Goal: Use online tool/utility: Utilize a website feature to perform a specific function

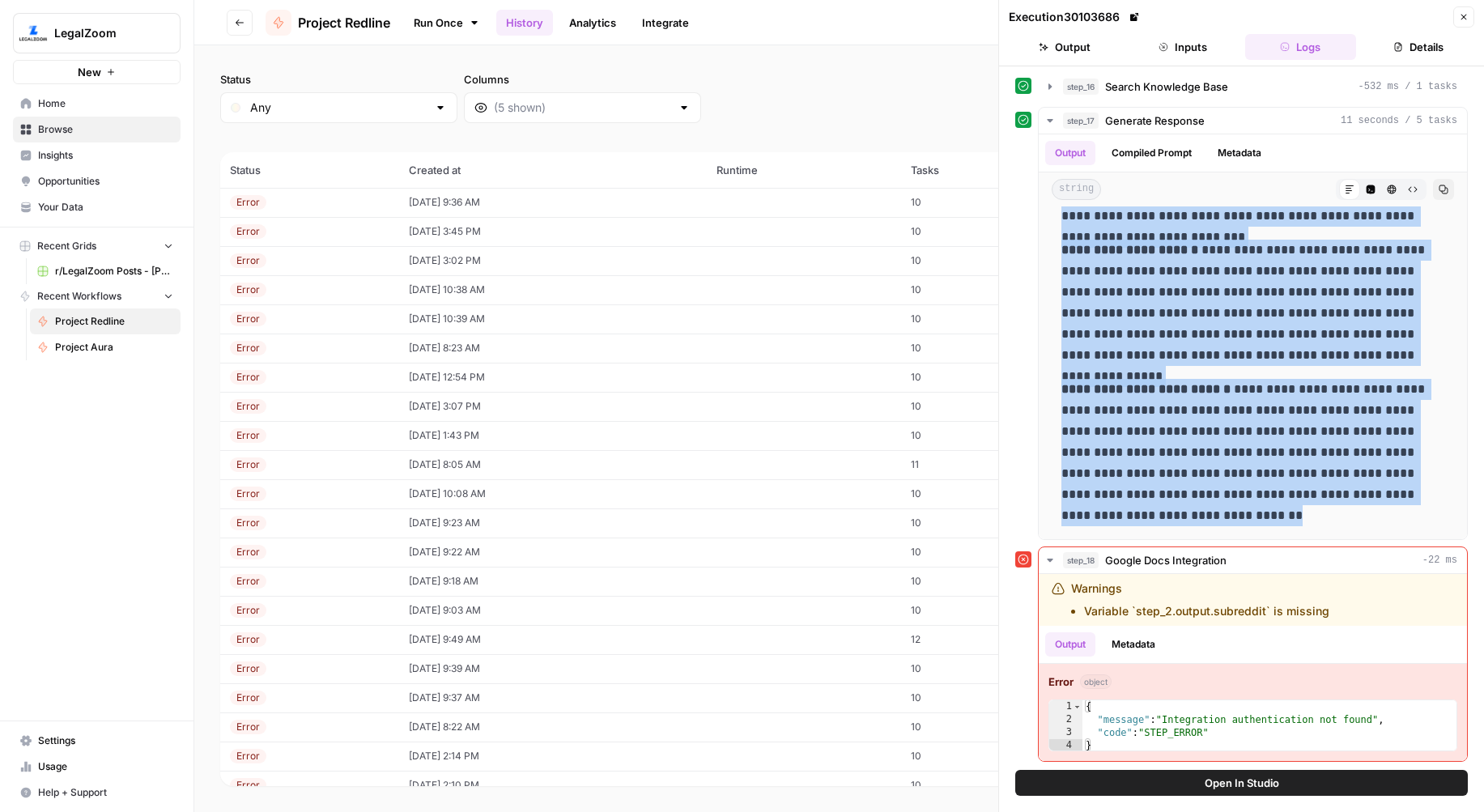
scroll to position [172, 0]
click at [436, 18] on link "Run Once" at bounding box center [446, 22] width 87 height 27
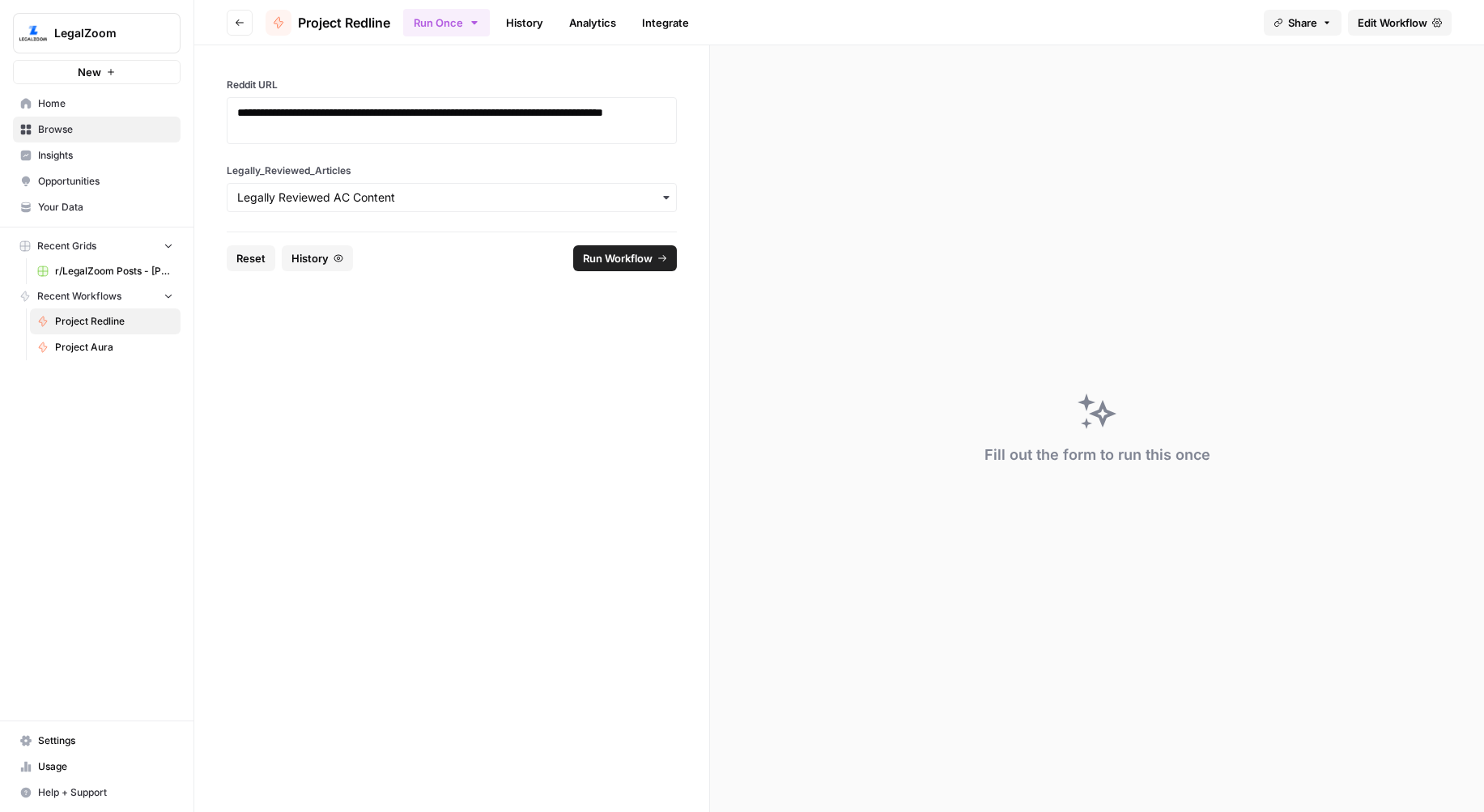
drag, startPoint x: 252, startPoint y: 261, endPoint x: 280, endPoint y: 217, distance: 52.2
click at [253, 260] on span "Reset" at bounding box center [250, 258] width 29 height 16
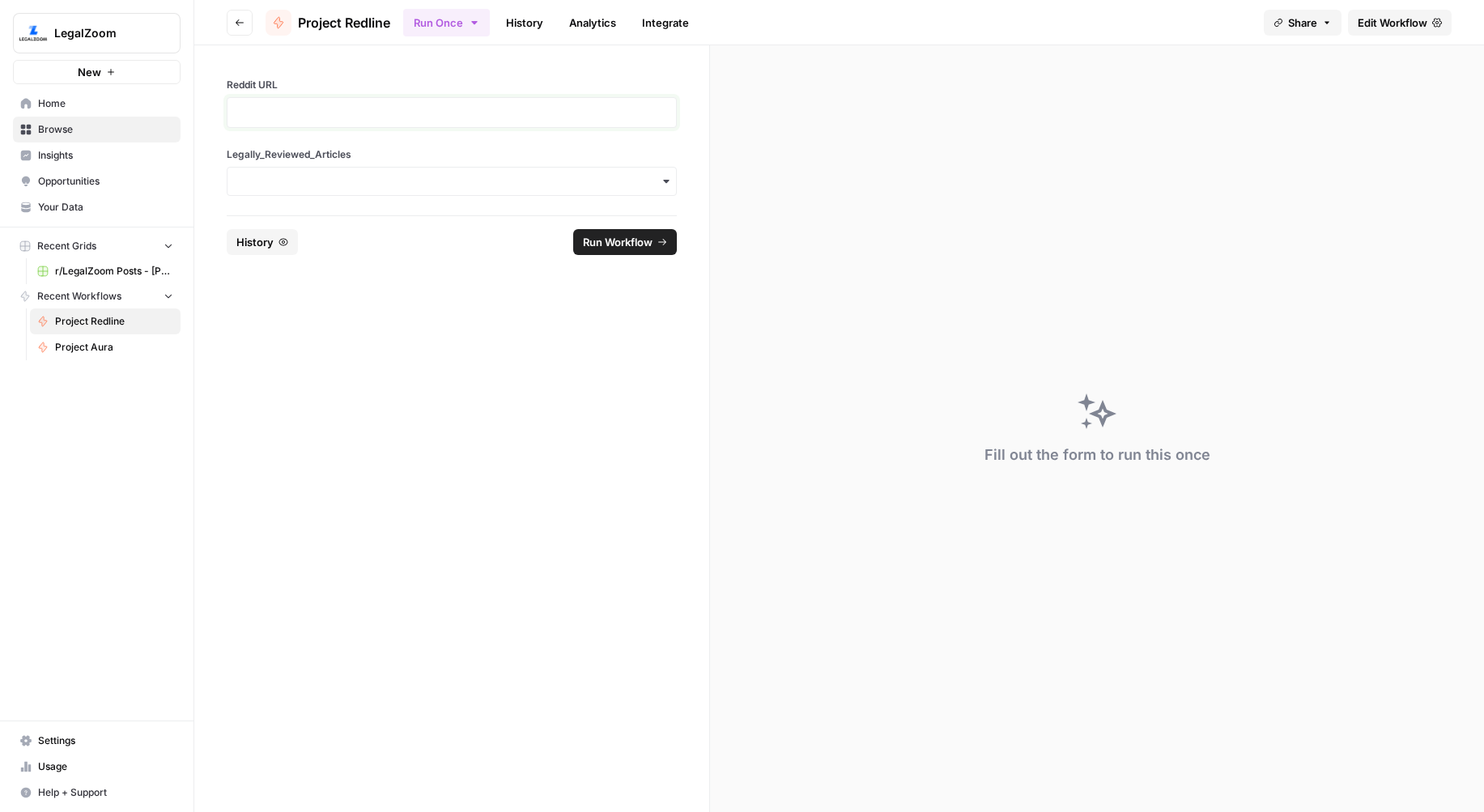
click at [315, 117] on p at bounding box center [451, 112] width 429 height 16
click at [383, 187] on input "Legally_Reviewed_Articles" at bounding box center [451, 182] width 429 height 16
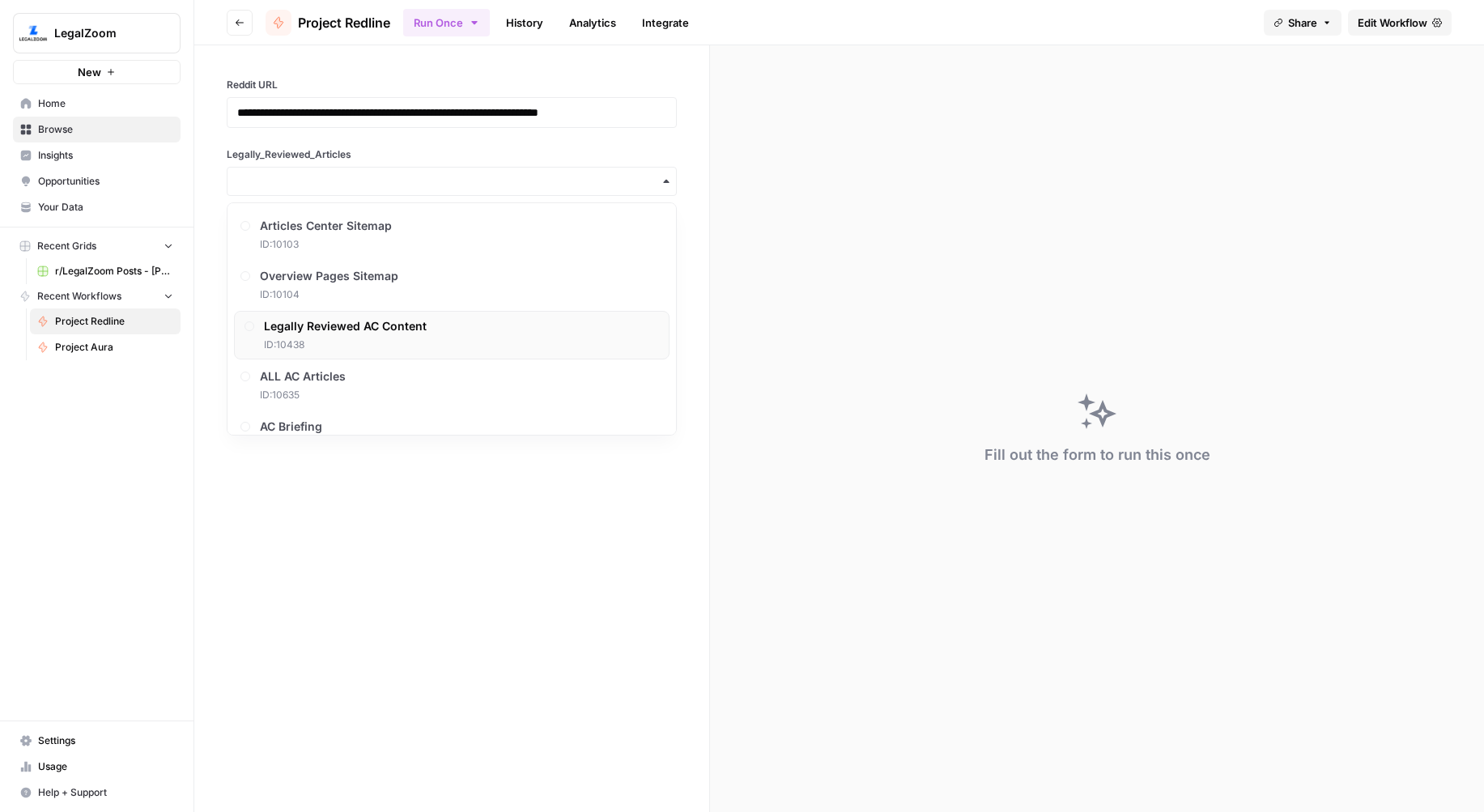
click at [396, 326] on span "Legally Reviewed AC Content" at bounding box center [346, 326] width 163 height 16
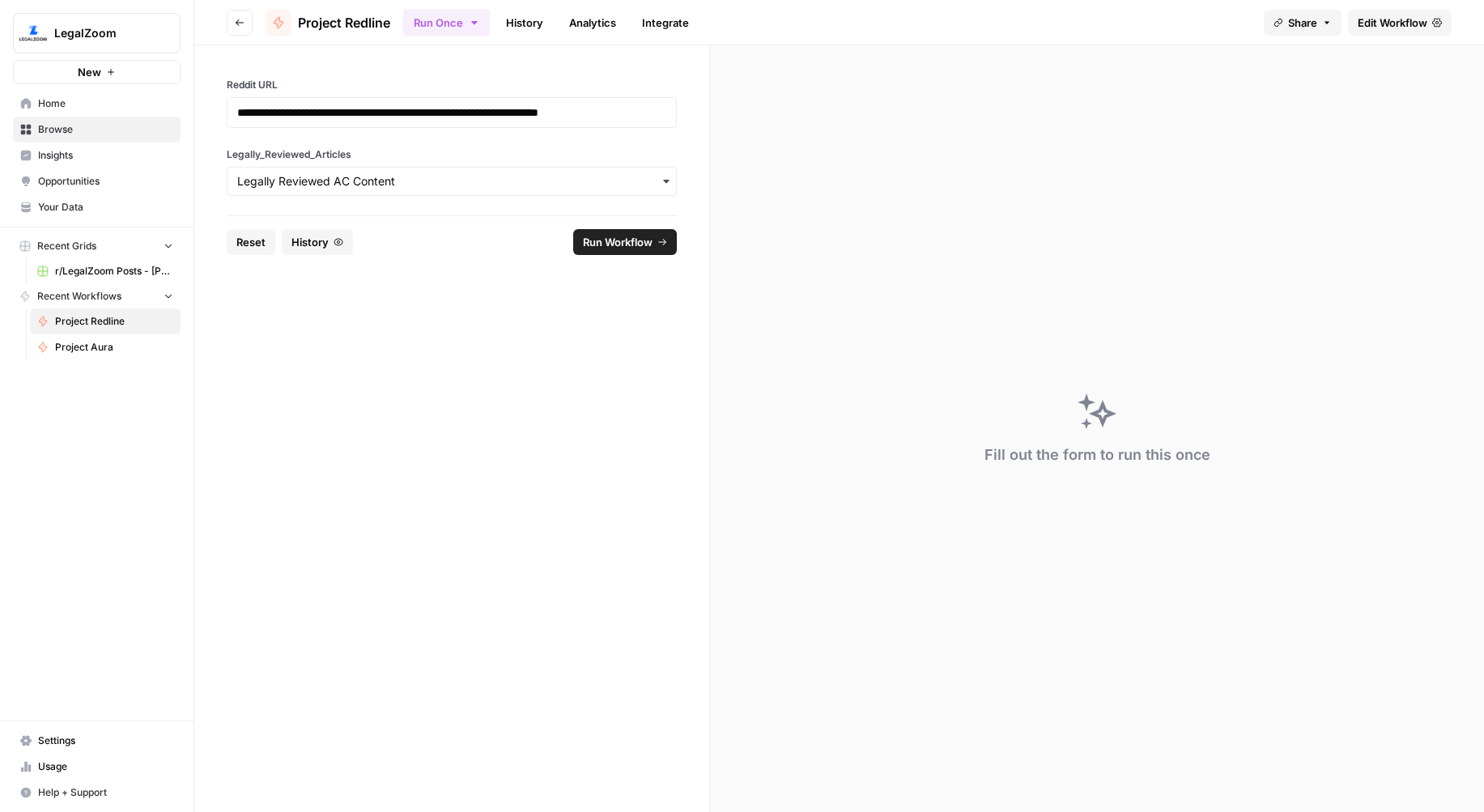
click at [617, 230] on button "Run Workflow" at bounding box center [624, 242] width 103 height 26
drag, startPoint x: 531, startPoint y: 24, endPoint x: 539, endPoint y: 40, distance: 17.9
click at [531, 24] on link "History" at bounding box center [524, 23] width 57 height 26
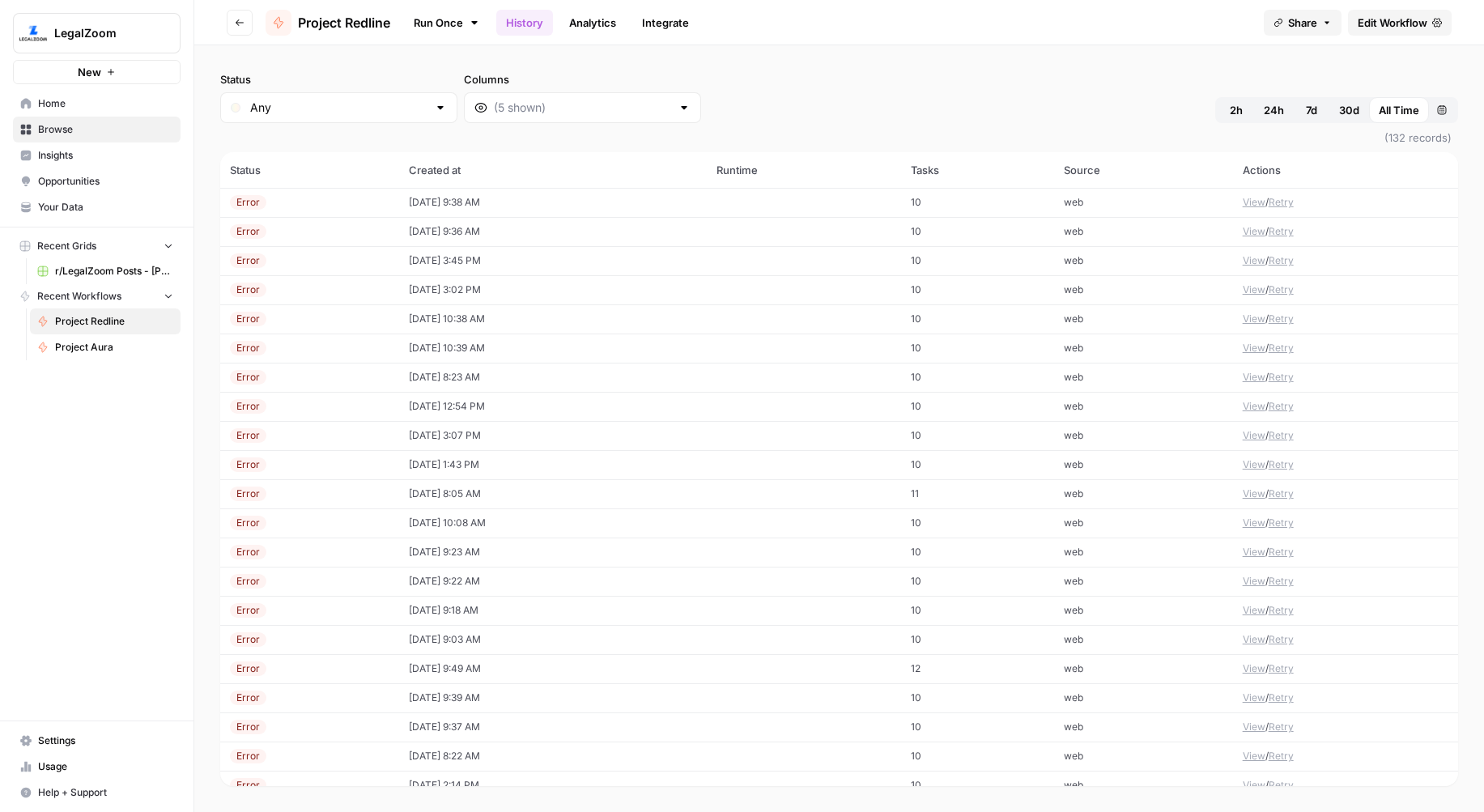
drag, startPoint x: 479, startPoint y: 197, endPoint x: 503, endPoint y: 201, distance: 24.3
click at [479, 197] on td "[DATE] 9:38 AM" at bounding box center [553, 202] width 309 height 29
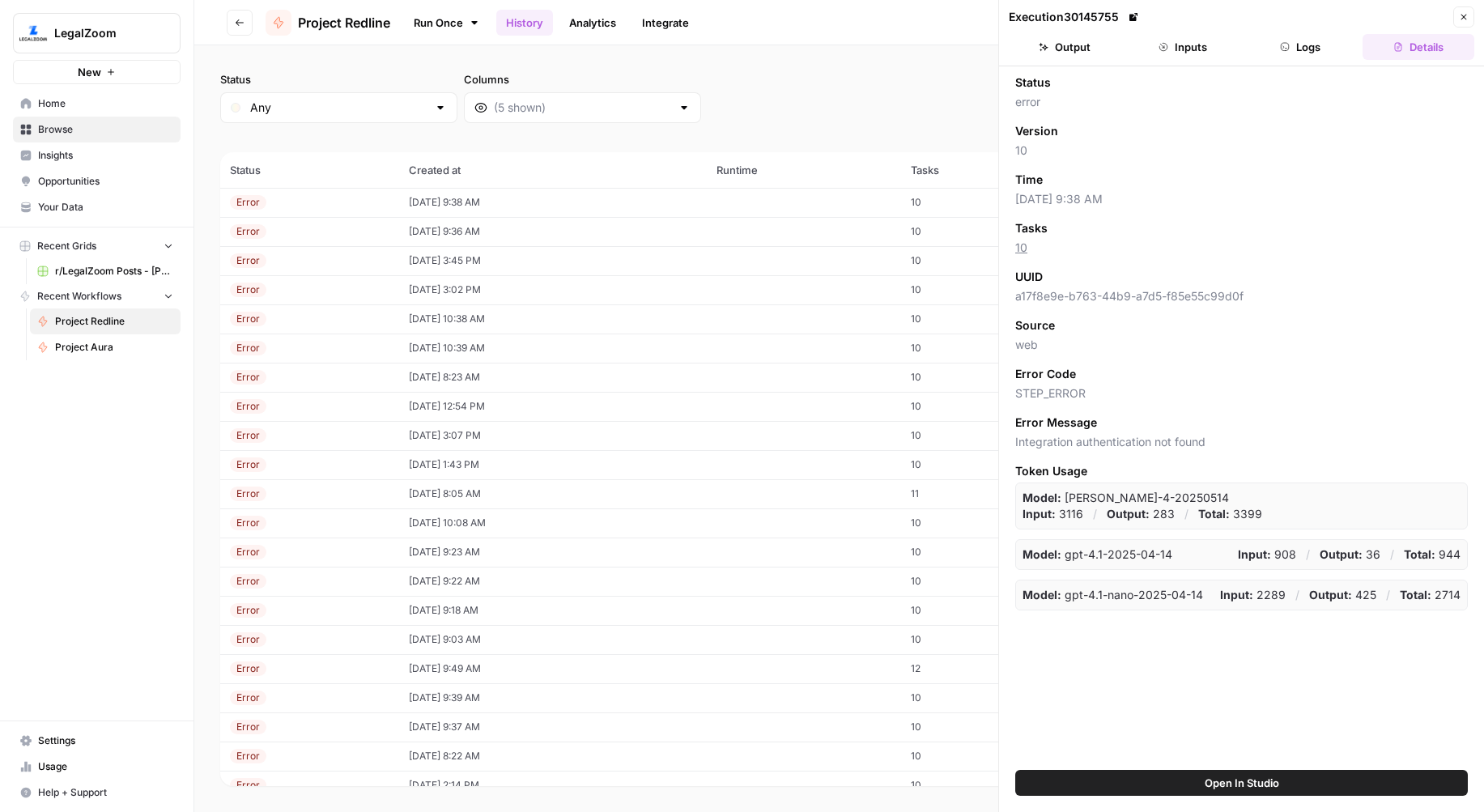
click at [1309, 49] on button "Logs" at bounding box center [1300, 47] width 111 height 26
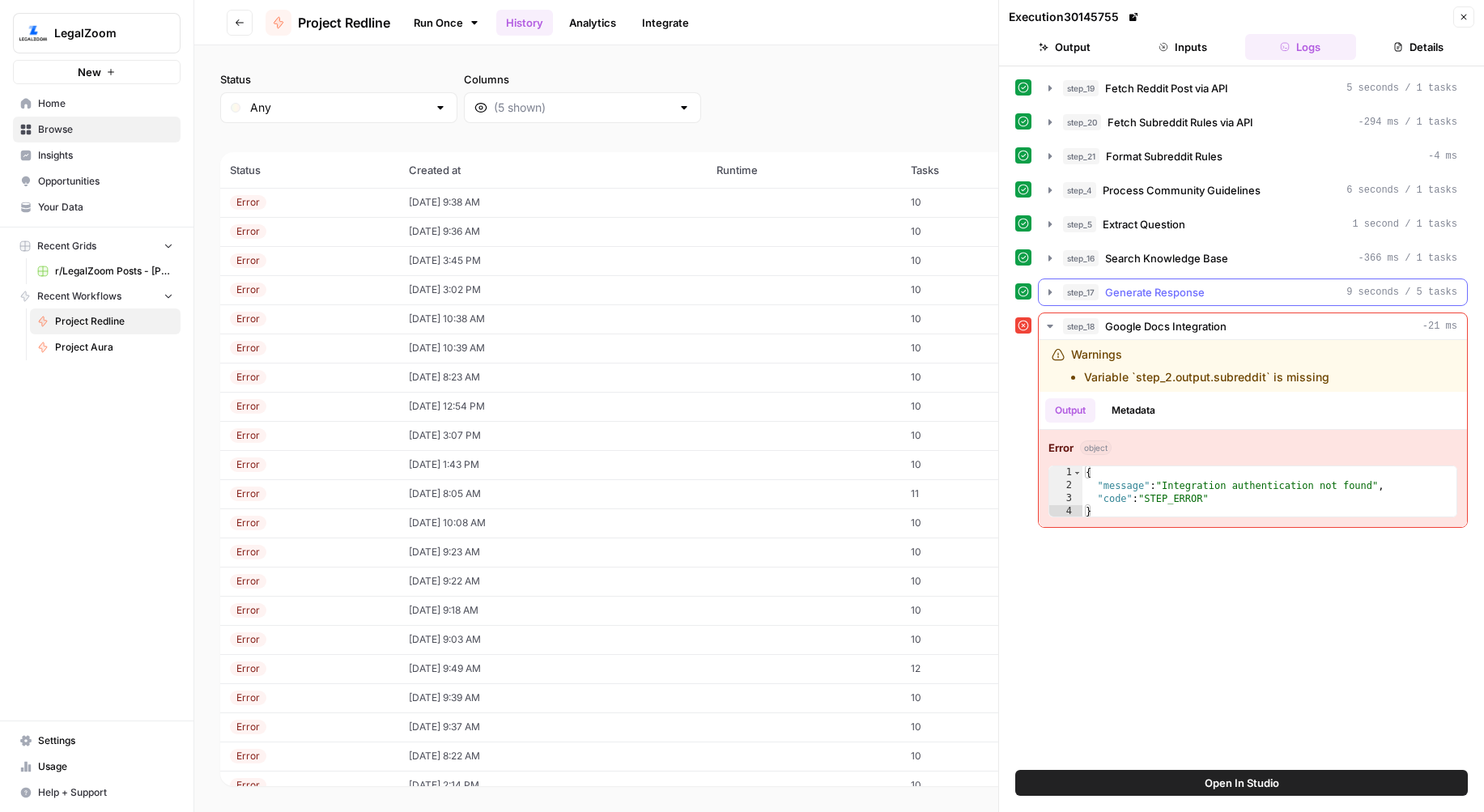
drag, startPoint x: 1188, startPoint y: 287, endPoint x: 1196, endPoint y: 296, distance: 12.0
click at [1188, 287] on span "Generate Response" at bounding box center [1155, 292] width 100 height 16
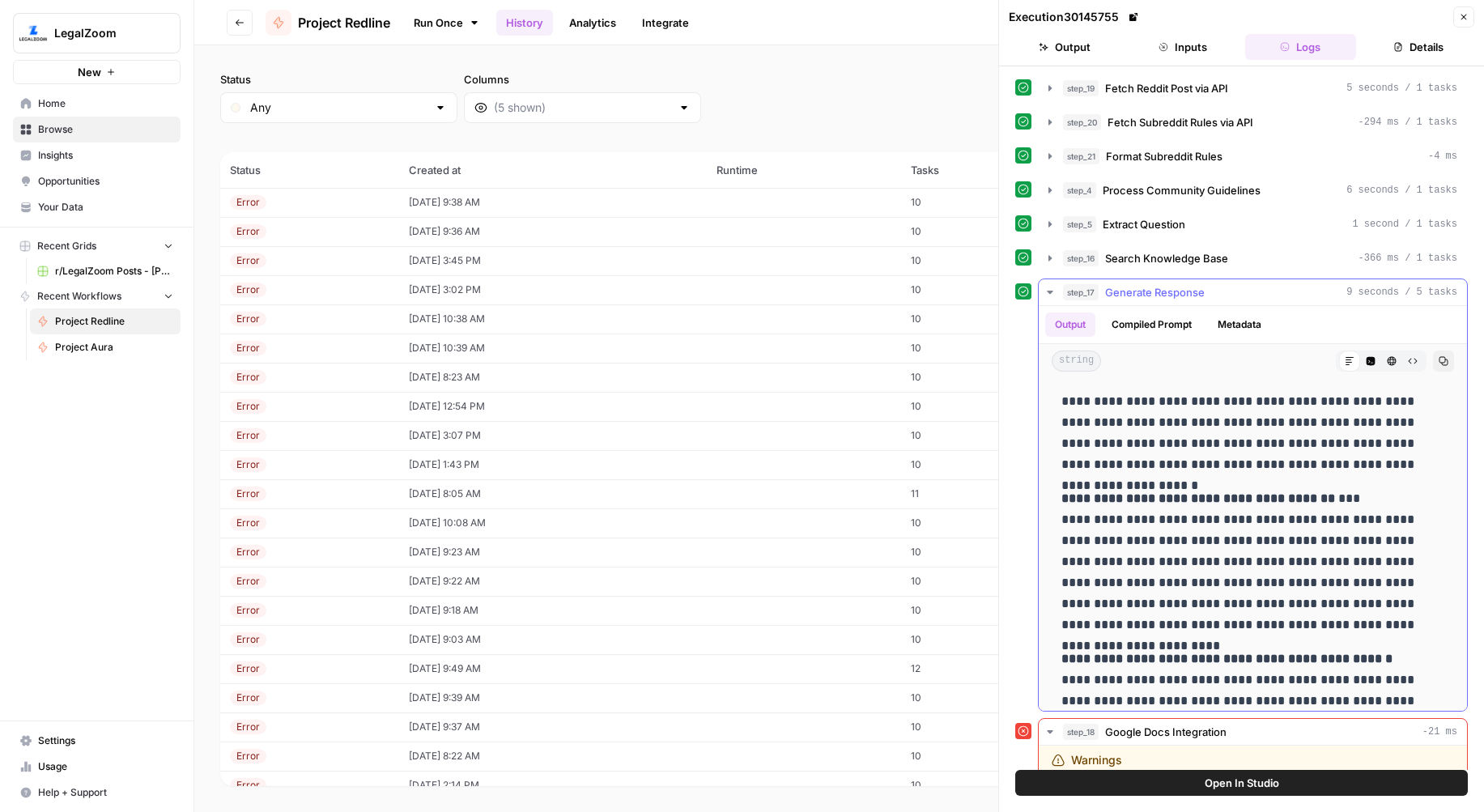
click at [1259, 425] on p "**********" at bounding box center [1252, 433] width 383 height 84
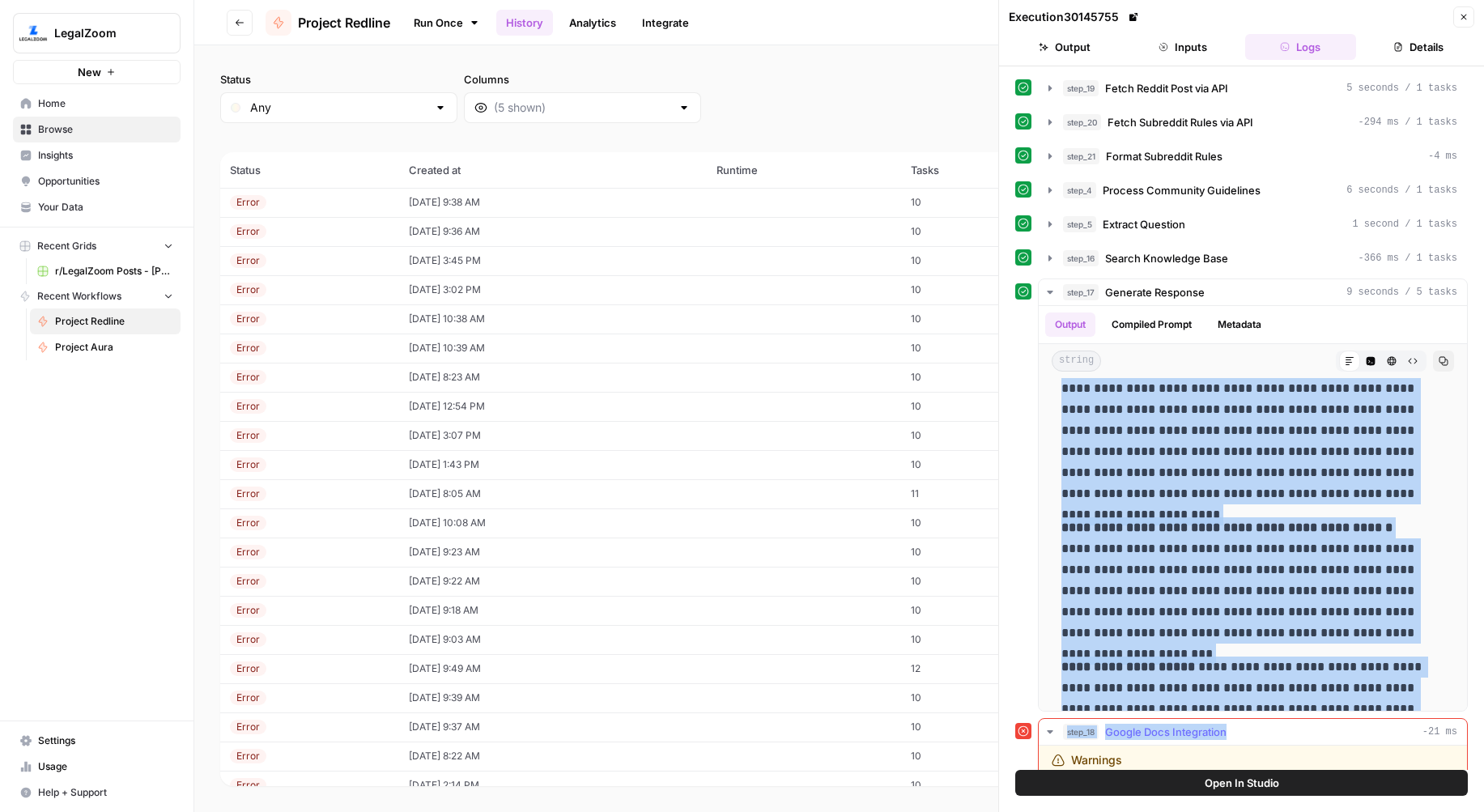
scroll to position [216, 0]
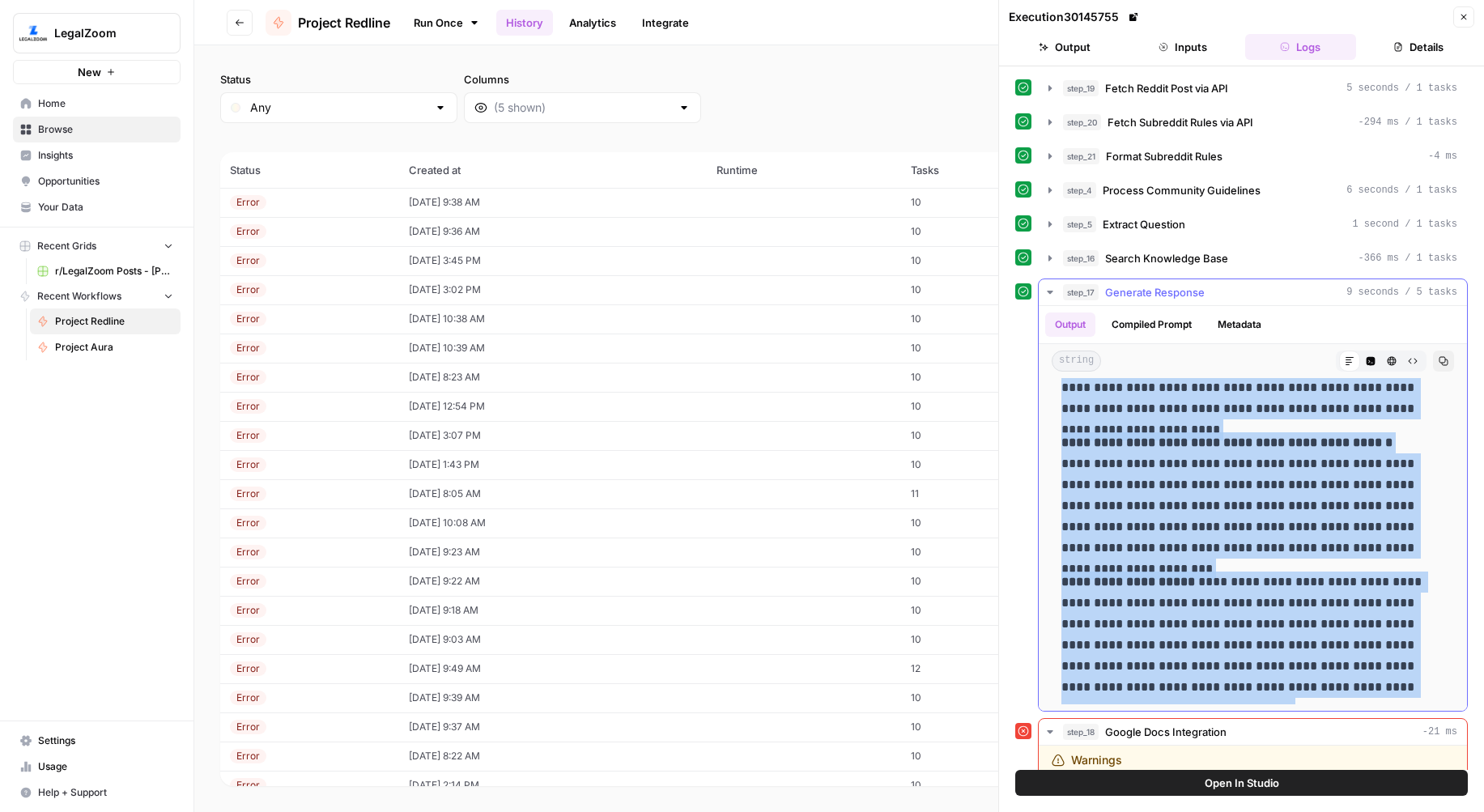
drag, startPoint x: 1260, startPoint y: 424, endPoint x: 1363, endPoint y: 678, distance: 274.1
click at [1363, 678] on div "**********" at bounding box center [1252, 436] width 403 height 536
copy div "**********"
